Goal: Information Seeking & Learning: Learn about a topic

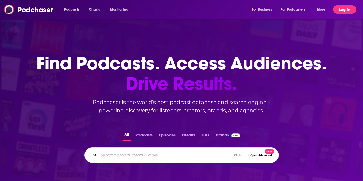
click at [344, 12] on button "Log In" at bounding box center [344, 9] width 23 height 8
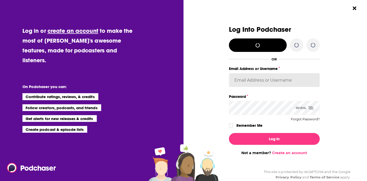
type input "[EMAIL_ADDRESS][DOMAIN_NAME]"
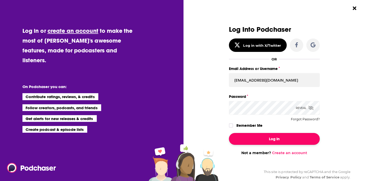
click at [261, 141] on button "Log In" at bounding box center [274, 139] width 91 height 12
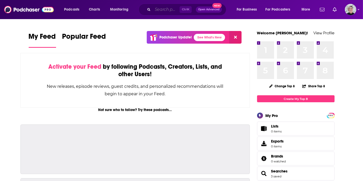
click at [161, 12] on input "Search podcasts, credits, & more..." at bounding box center [166, 9] width 27 height 8
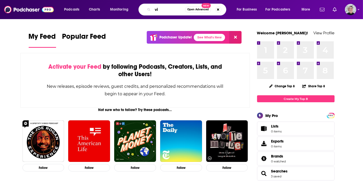
type input "v"
type input "On Orbit"
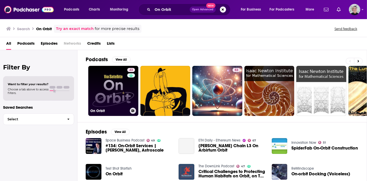
click at [111, 90] on link "43 On Orbit" at bounding box center [113, 91] width 50 height 50
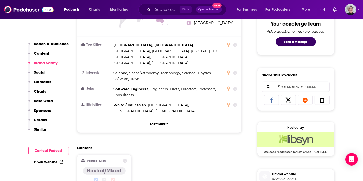
scroll to position [373, 0]
